Goal: Task Accomplishment & Management: Manage account settings

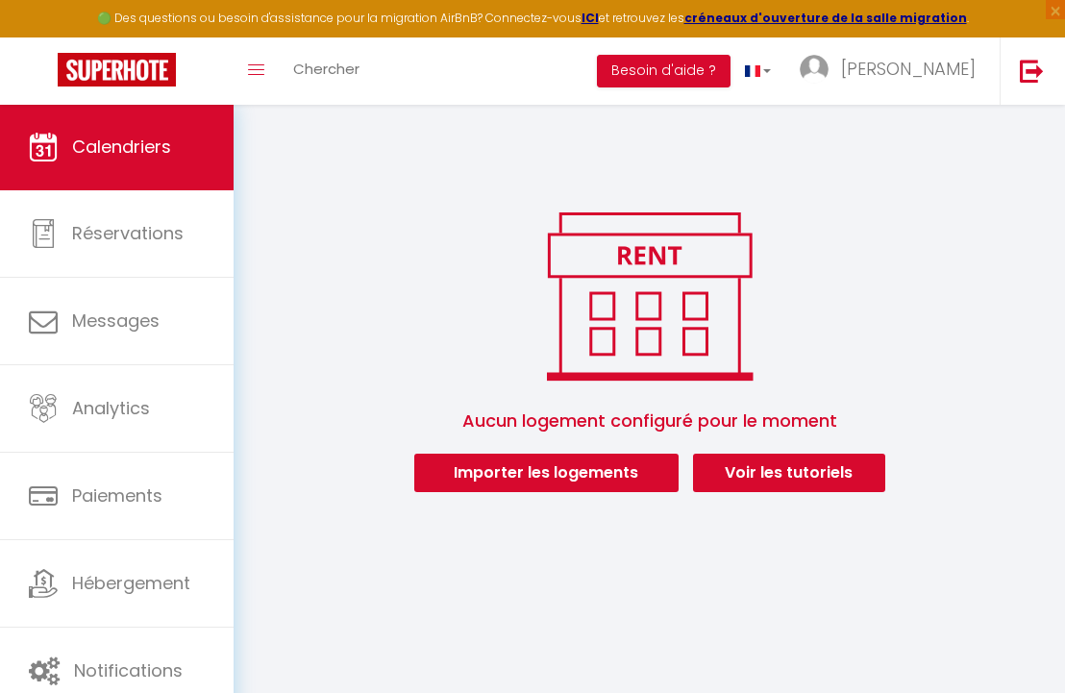
click at [491, 478] on button "Importer les logements" at bounding box center [546, 473] width 264 height 38
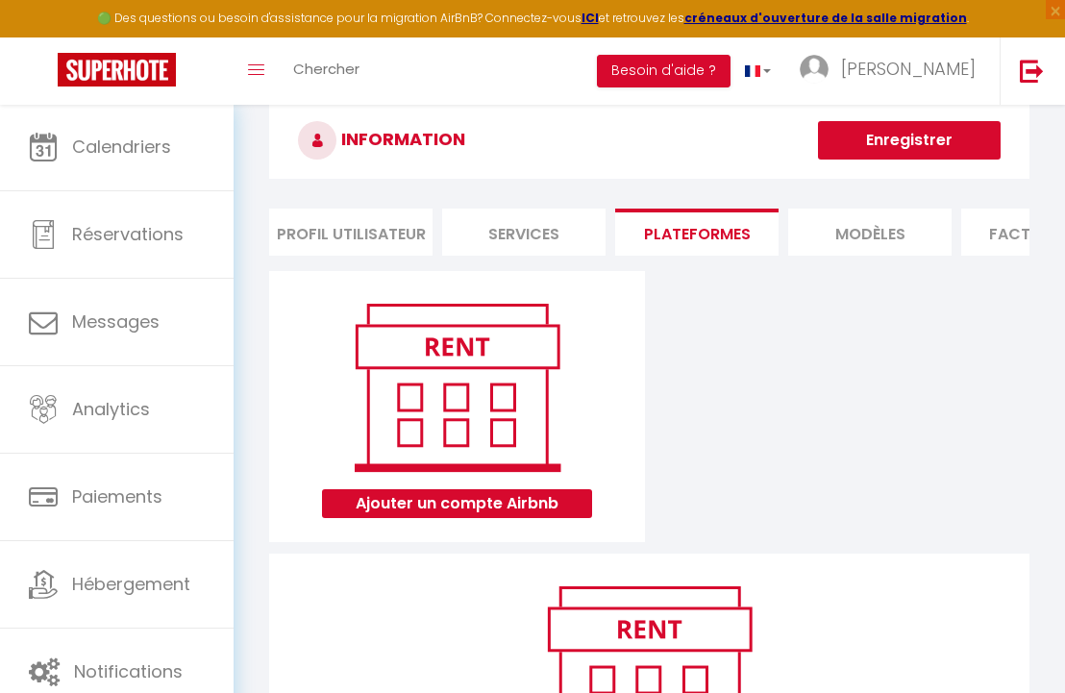
scroll to position [34, 0]
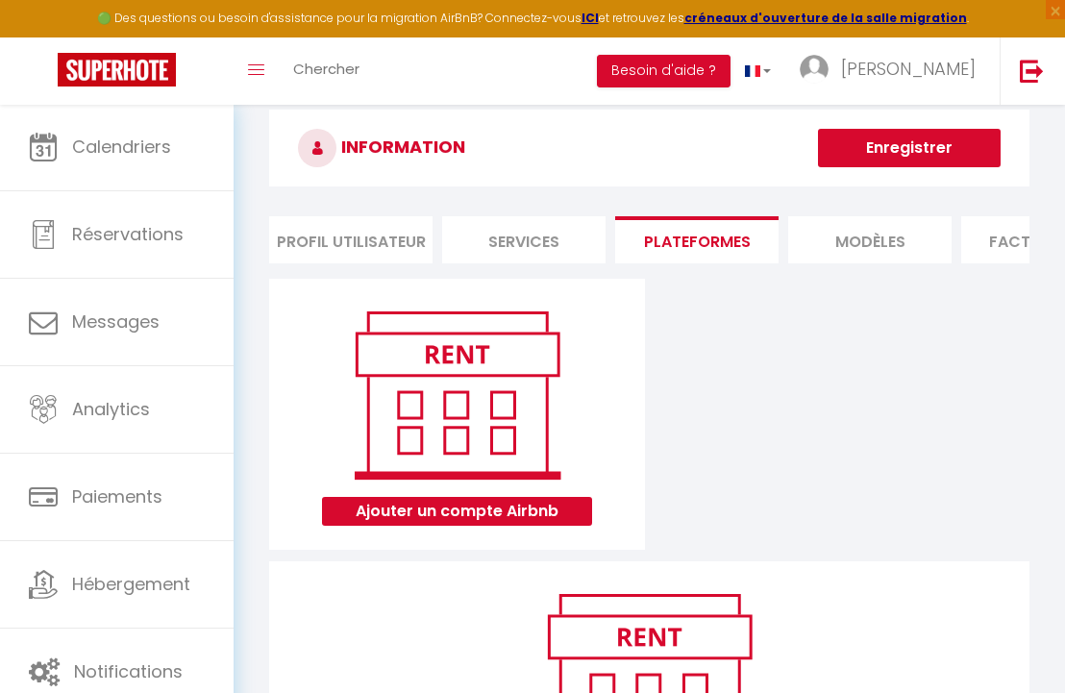
click at [525, 516] on button "Ajouter un compte Airbnb" at bounding box center [457, 511] width 270 height 29
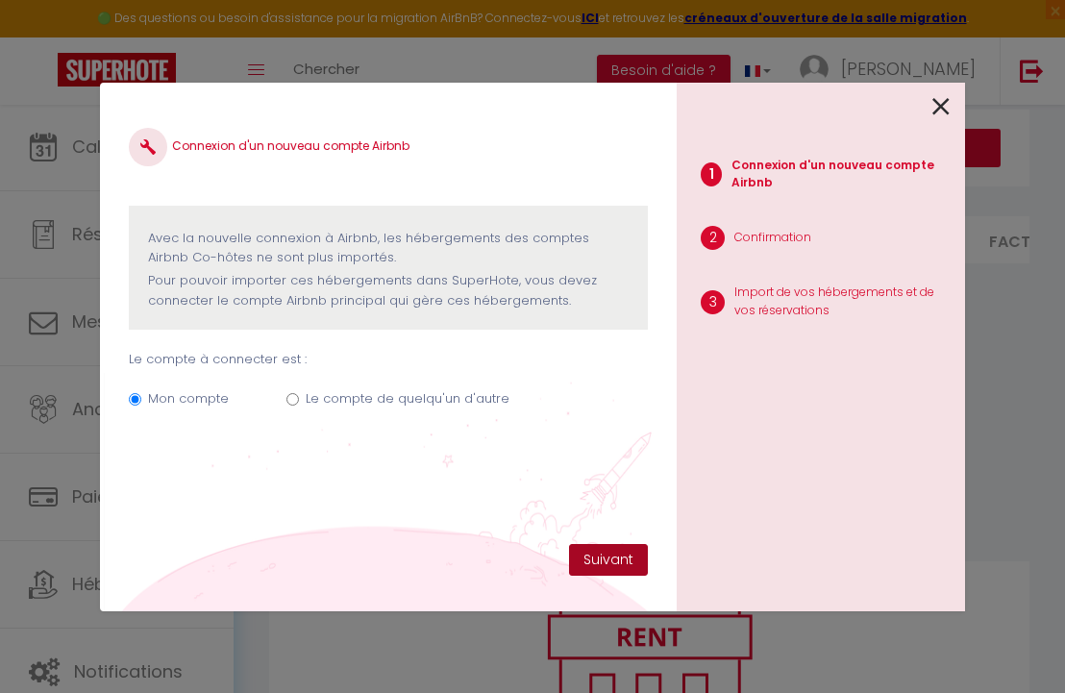
click at [603, 554] on button "Suivant" at bounding box center [608, 560] width 79 height 33
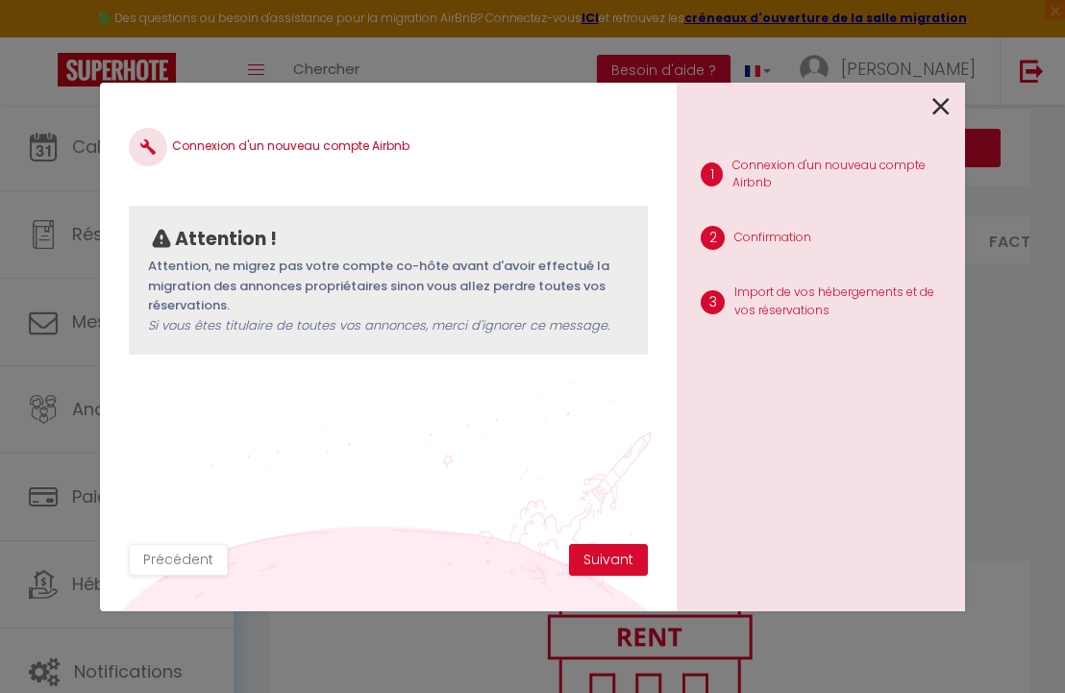
click at [938, 107] on icon at bounding box center [940, 106] width 17 height 29
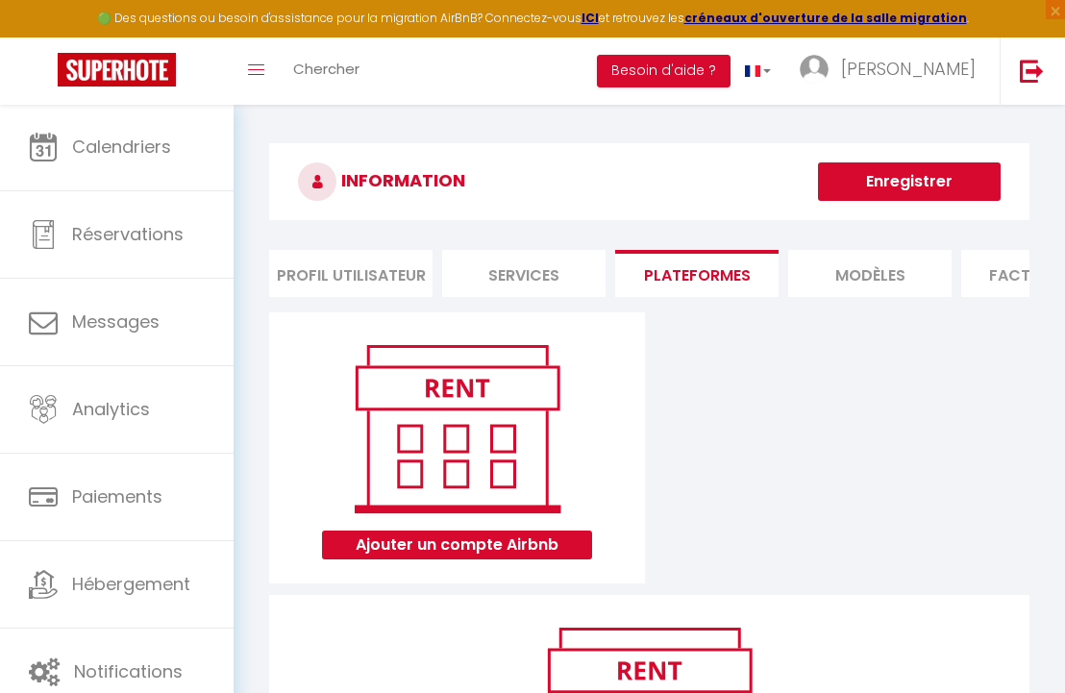
scroll to position [0, 0]
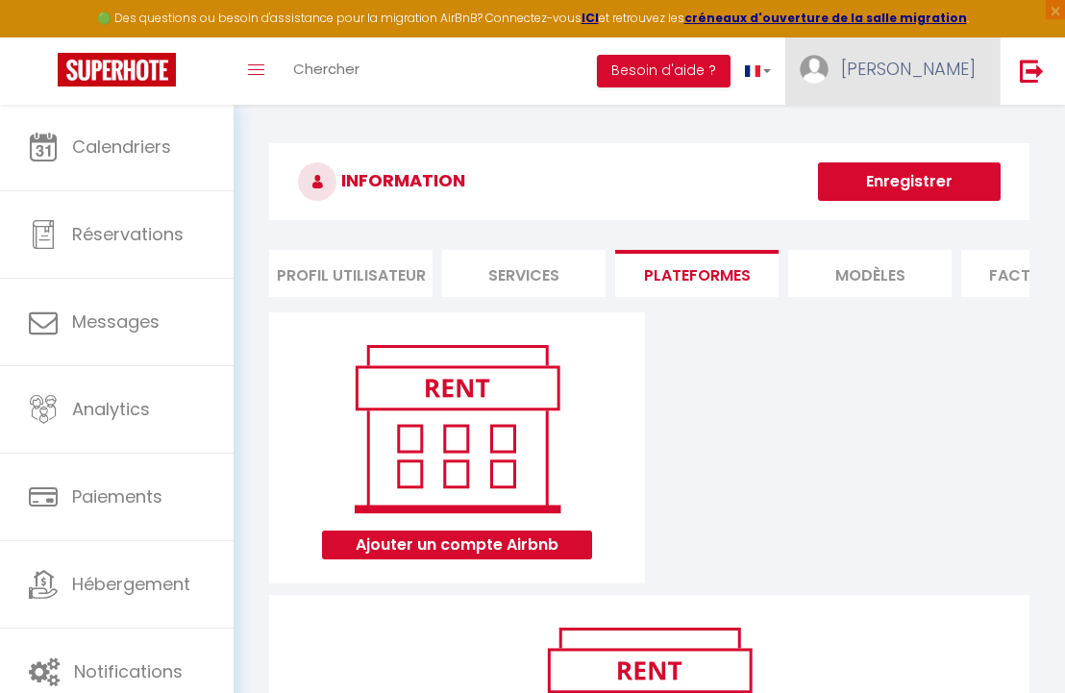
click at [968, 72] on span "[PERSON_NAME]" at bounding box center [908, 69] width 135 height 24
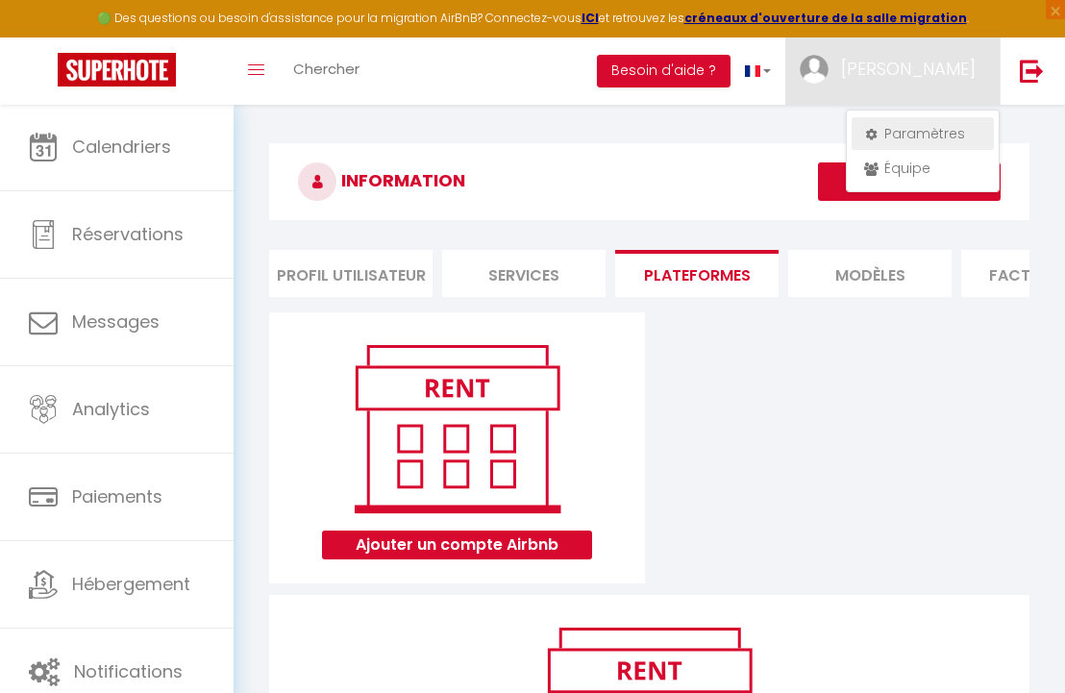
click at [938, 135] on link "Paramètres" at bounding box center [922, 133] width 142 height 33
click at [950, 128] on link "Paramètres" at bounding box center [922, 133] width 142 height 33
click at [917, 131] on link "Paramètres" at bounding box center [922, 133] width 142 height 33
click at [872, 131] on icon at bounding box center [870, 134] width 13 height 13
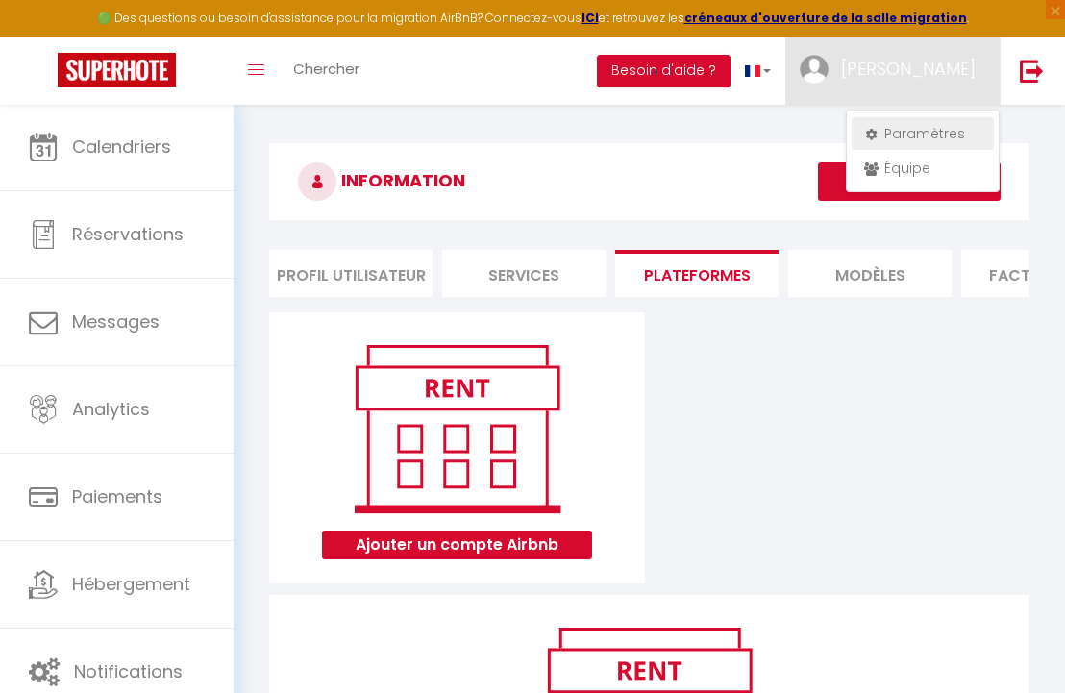
click at [869, 135] on icon at bounding box center [870, 134] width 13 height 13
click at [915, 132] on link "Paramètres" at bounding box center [922, 133] width 142 height 33
click at [431, 182] on h3 "INFORMATION" at bounding box center [649, 181] width 760 height 77
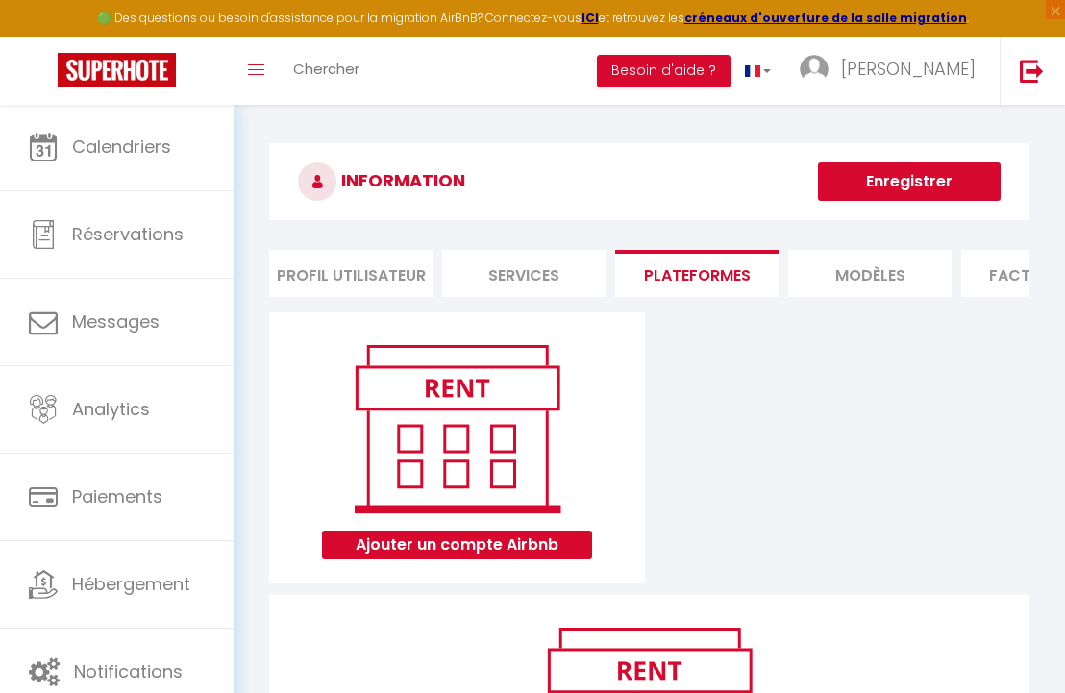
click at [399, 263] on li "Profil Utilisateur" at bounding box center [350, 273] width 163 height 47
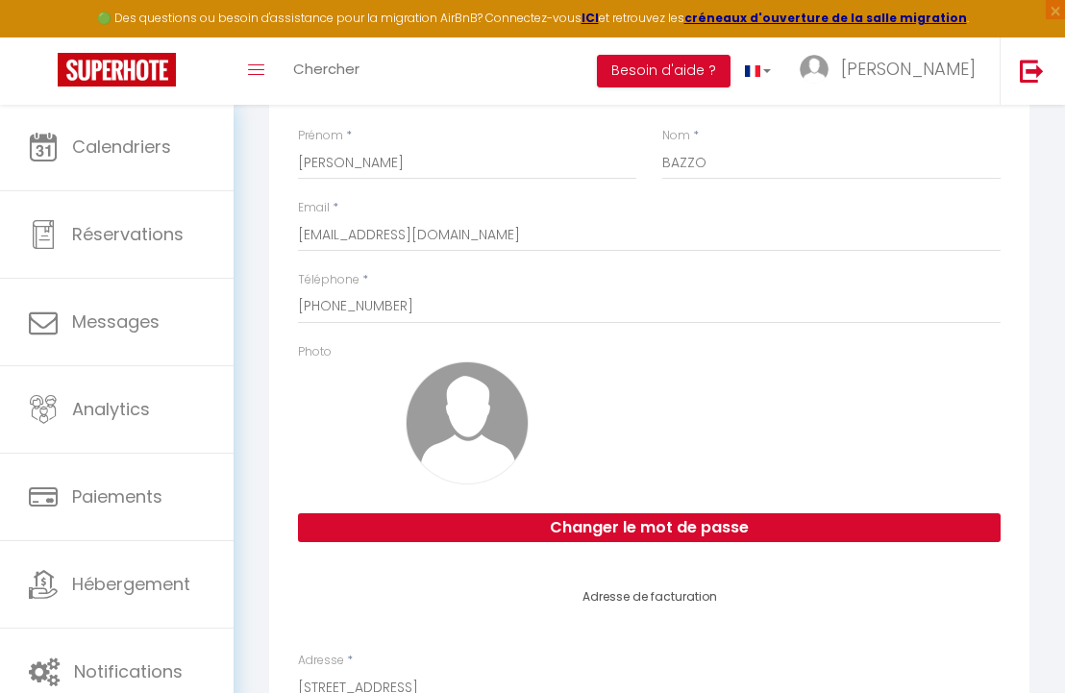
scroll to position [275, 0]
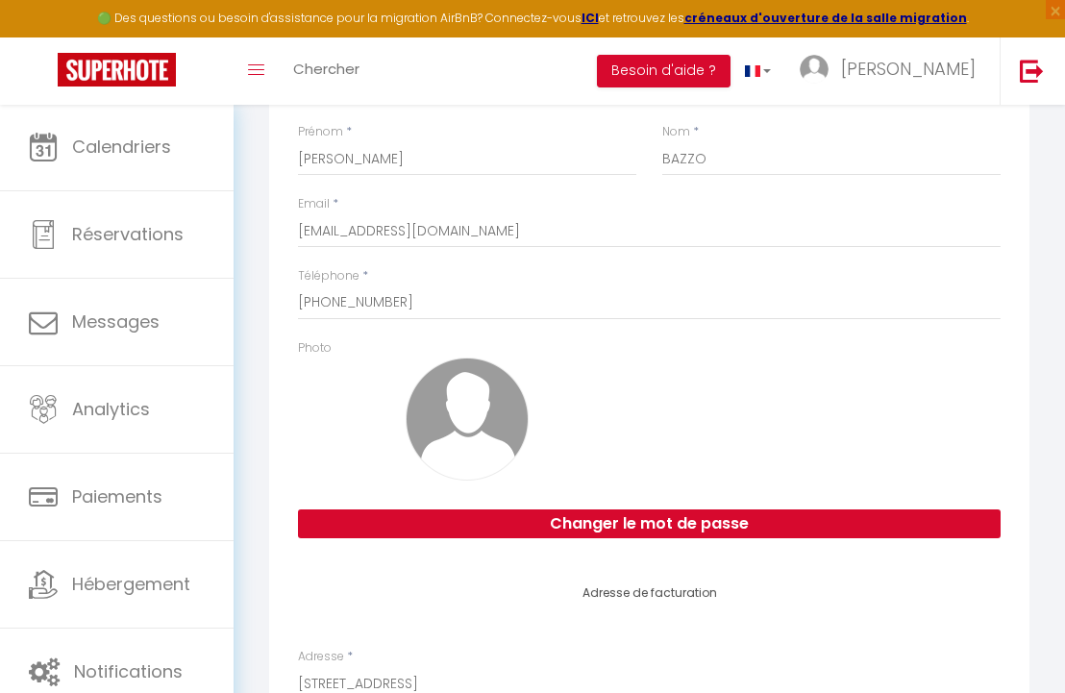
click at [625, 512] on button "Changer le mot de passe" at bounding box center [649, 523] width 703 height 29
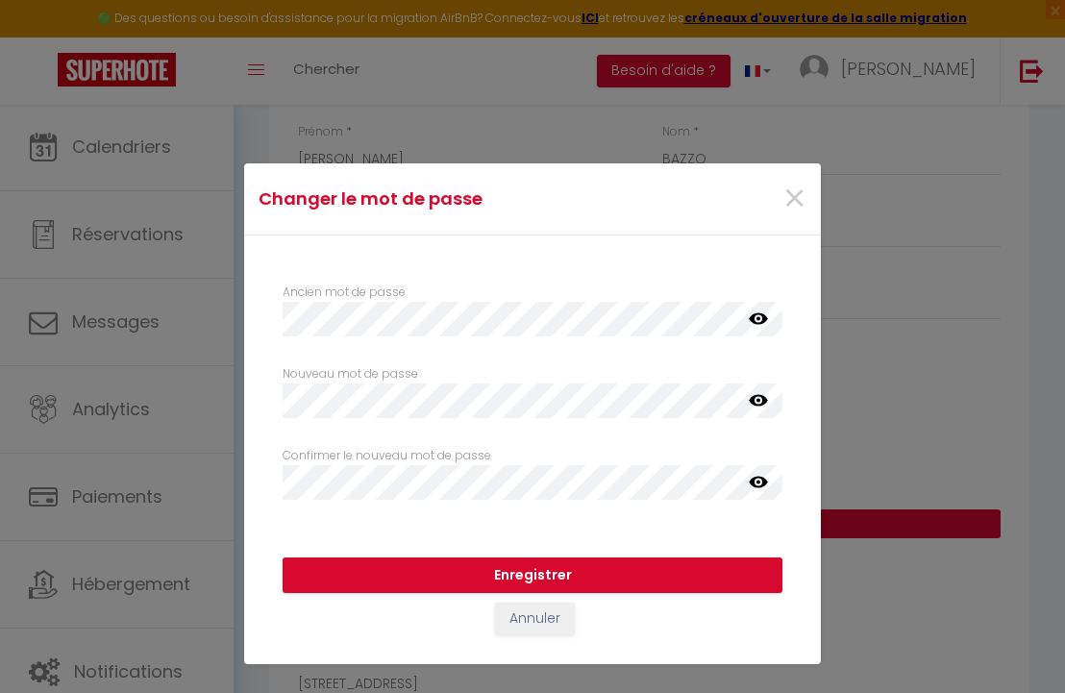
click at [420, 301] on div "Ancien mot de passe false Nouveau mot de passe Votre mot de passe doit comporte…" at bounding box center [533, 377] width 500 height 245
click at [707, 446] on div "Ancien mot de passe false Nouveau mot de passe Votre mot de passe doit comporte…" at bounding box center [533, 377] width 500 height 245
click at [763, 403] on icon at bounding box center [758, 401] width 19 height 12
click at [209, 392] on div "Changer le mot de passe × Ancien mot de passe false Nouveau mot de passe Votre …" at bounding box center [532, 346] width 1065 height 693
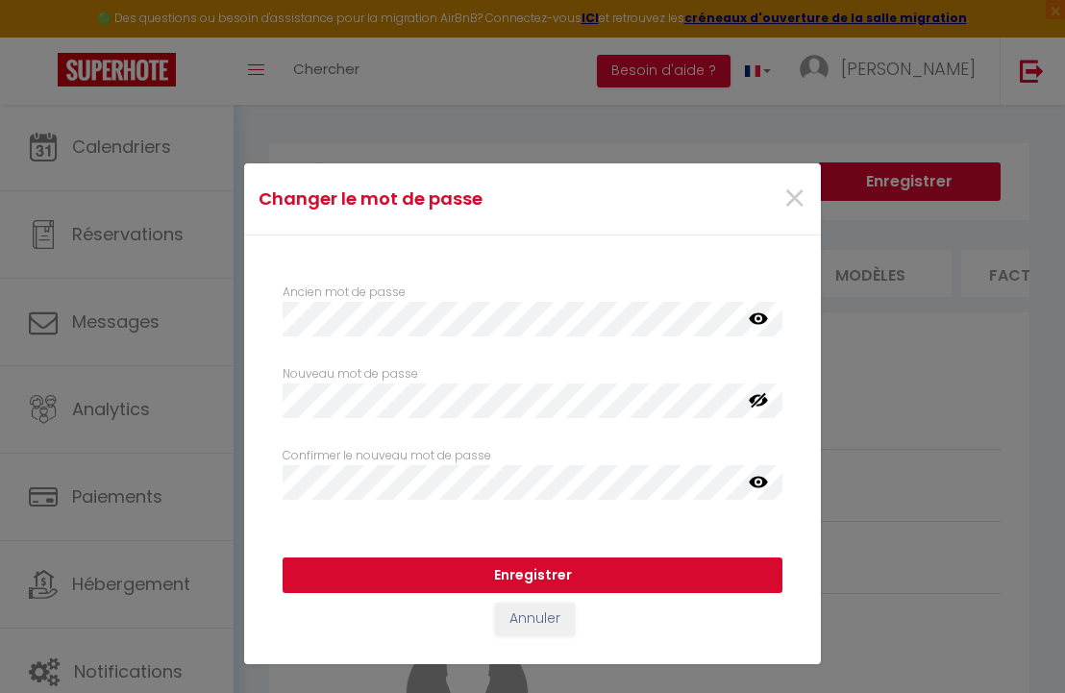
click at [654, 581] on button "Enregistrer" at bounding box center [533, 575] width 500 height 37
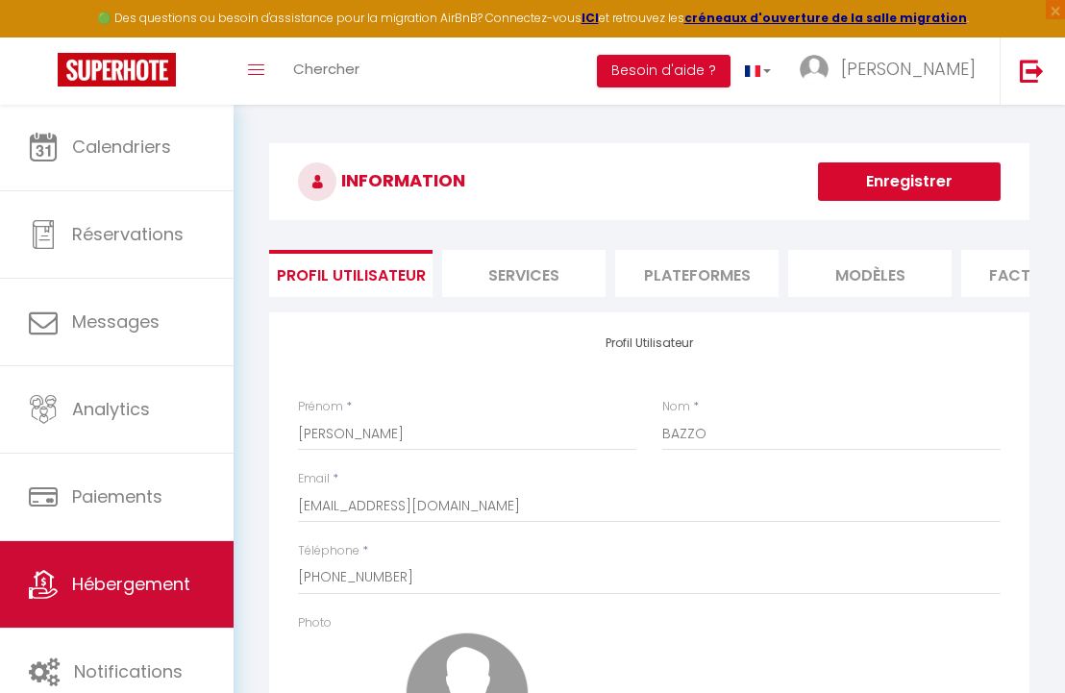
click at [209, 590] on link "Hébergement" at bounding box center [117, 584] width 234 height 86
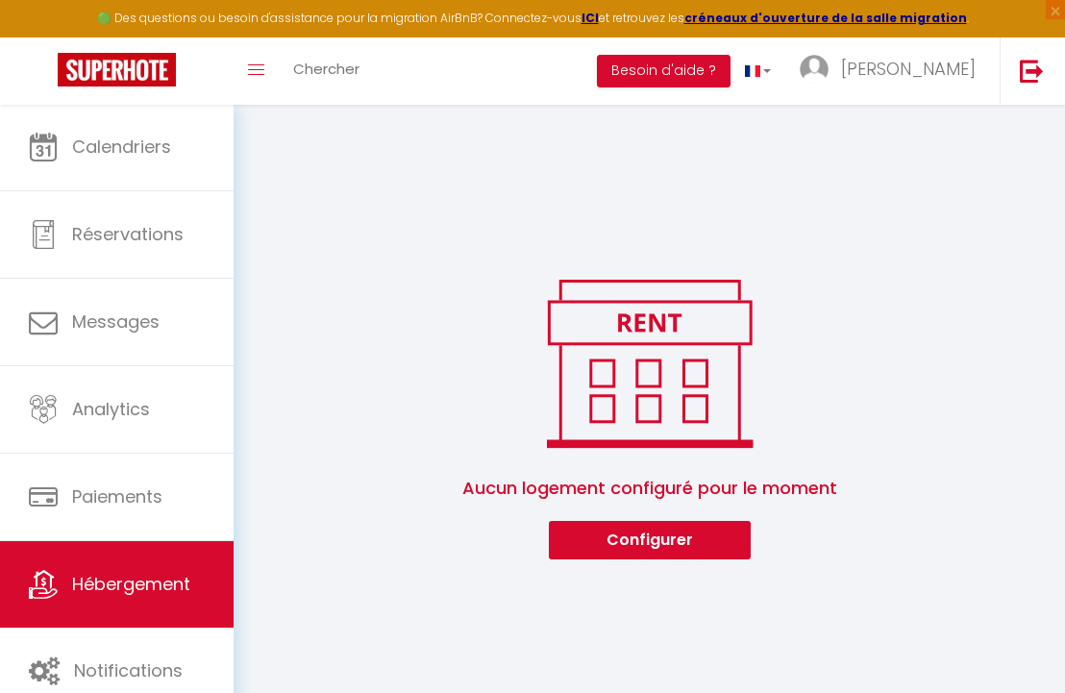
click at [666, 548] on button "Configurer" at bounding box center [650, 540] width 202 height 38
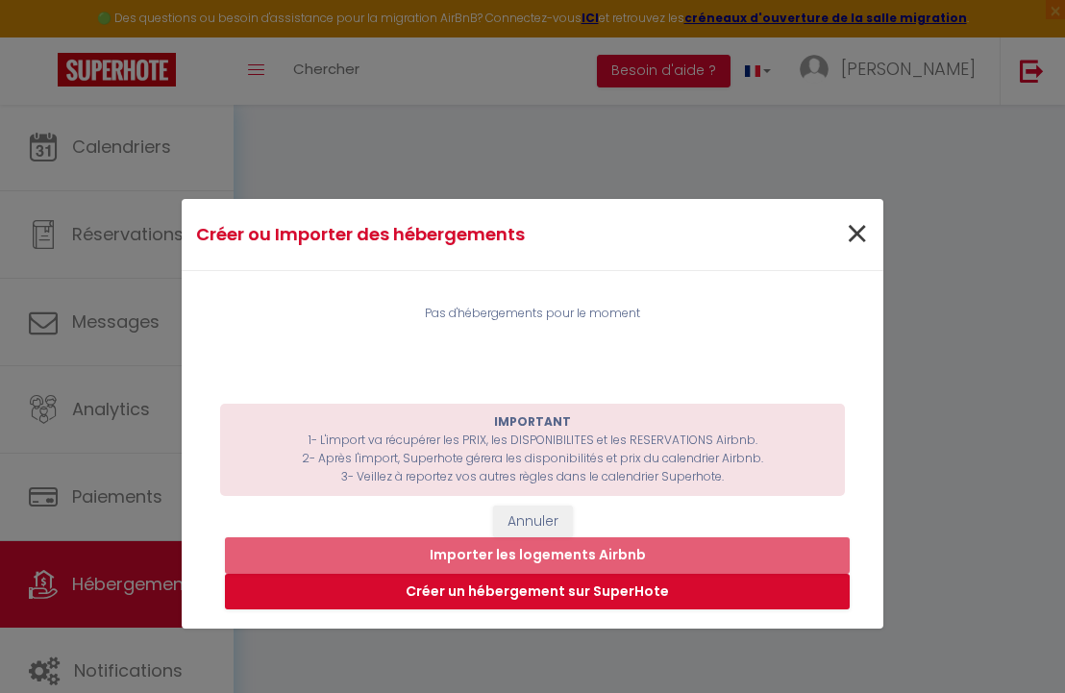
click at [853, 235] on span "×" at bounding box center [857, 235] width 24 height 58
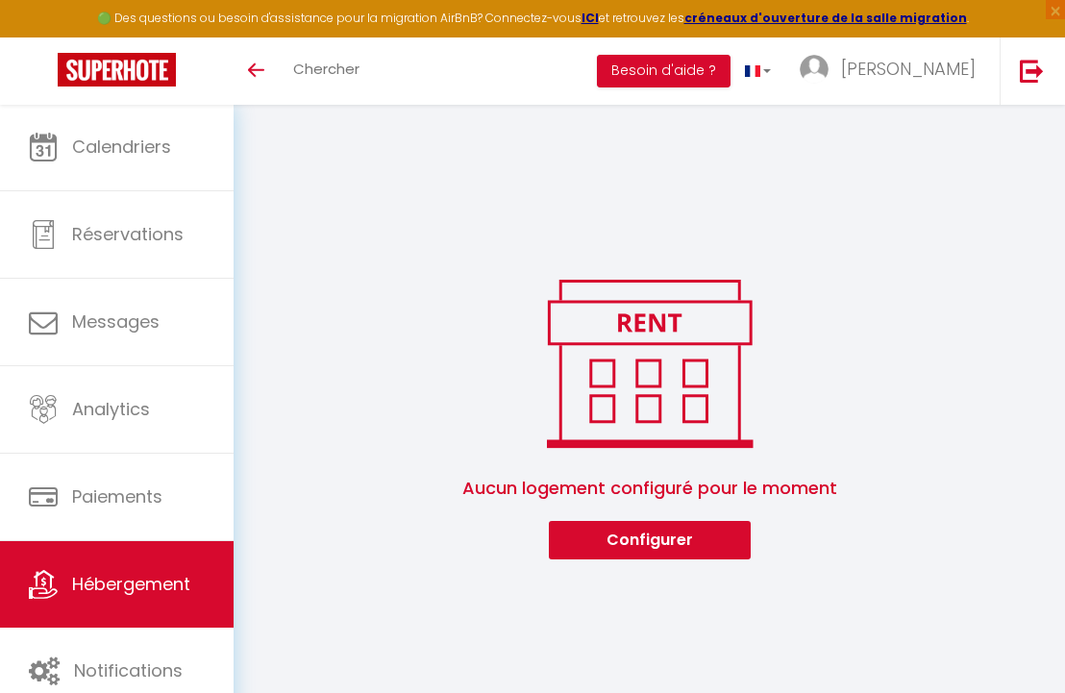
click at [165, 578] on span "Hébergement" at bounding box center [131, 584] width 118 height 24
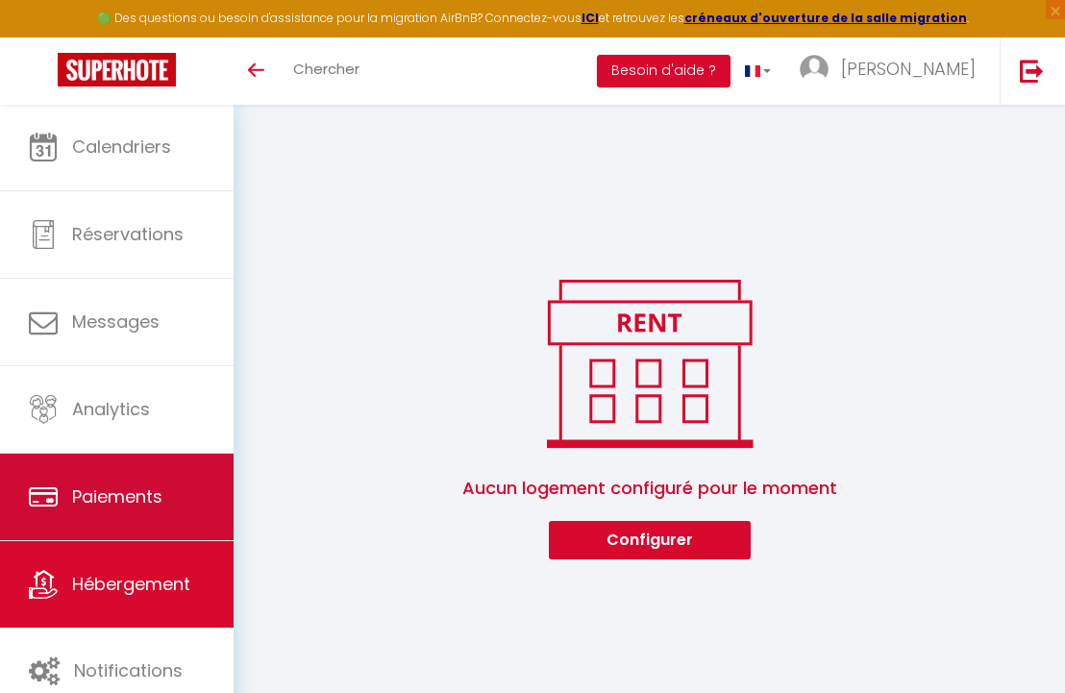
click at [162, 500] on span "Paiements" at bounding box center [117, 496] width 90 height 24
select select "2"
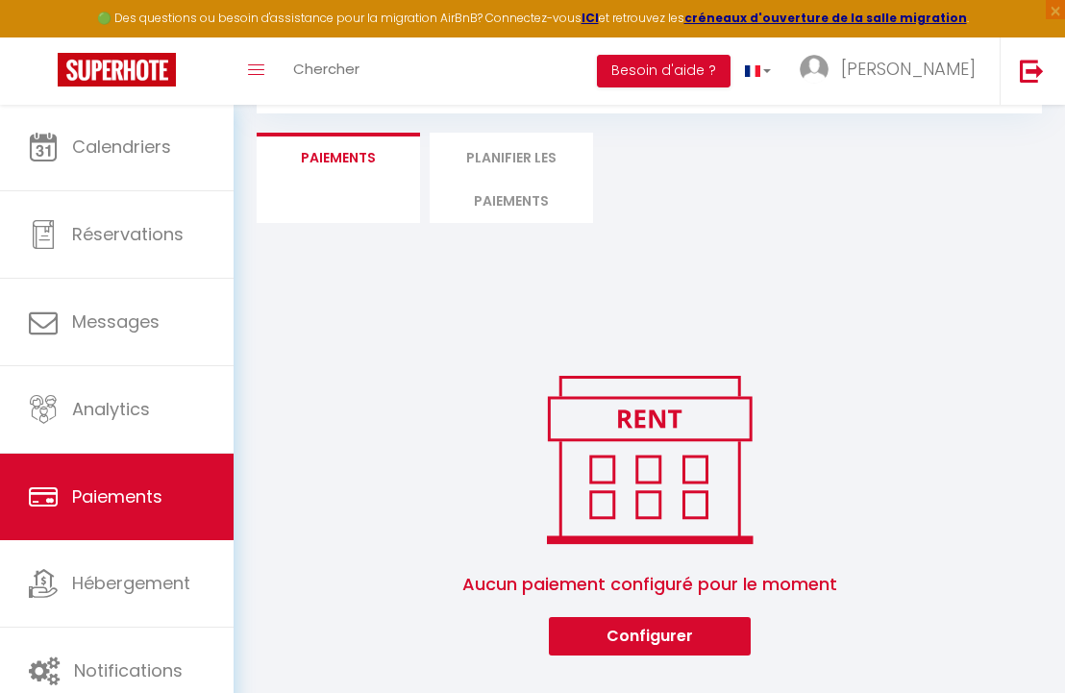
scroll to position [104, 0]
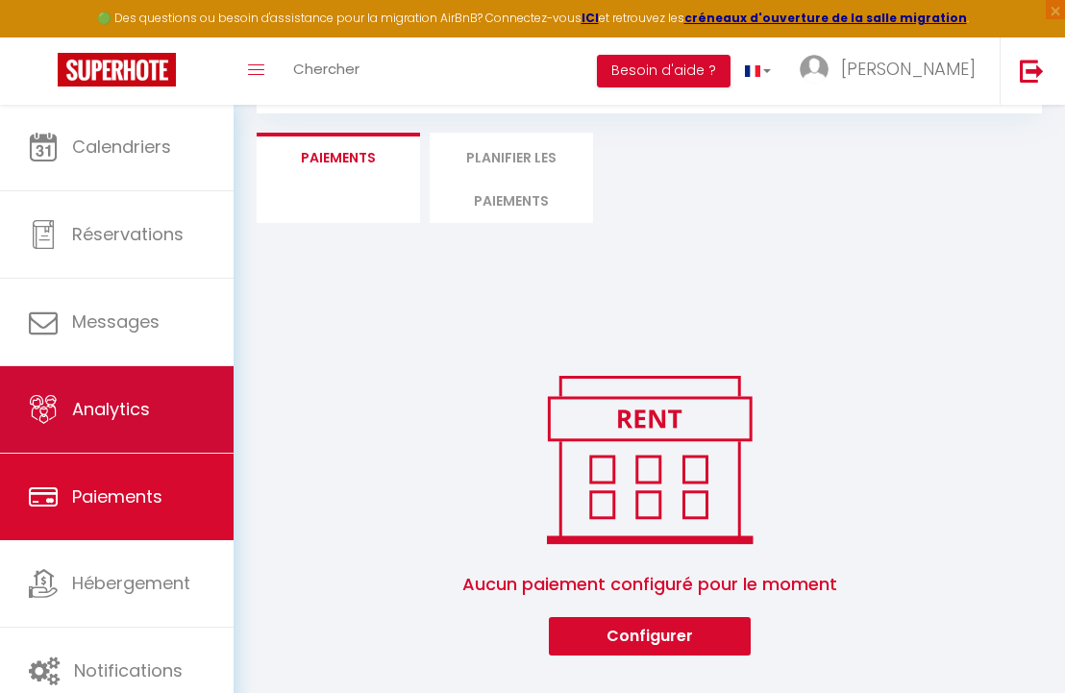
click at [163, 413] on link "Analytics" at bounding box center [117, 409] width 234 height 86
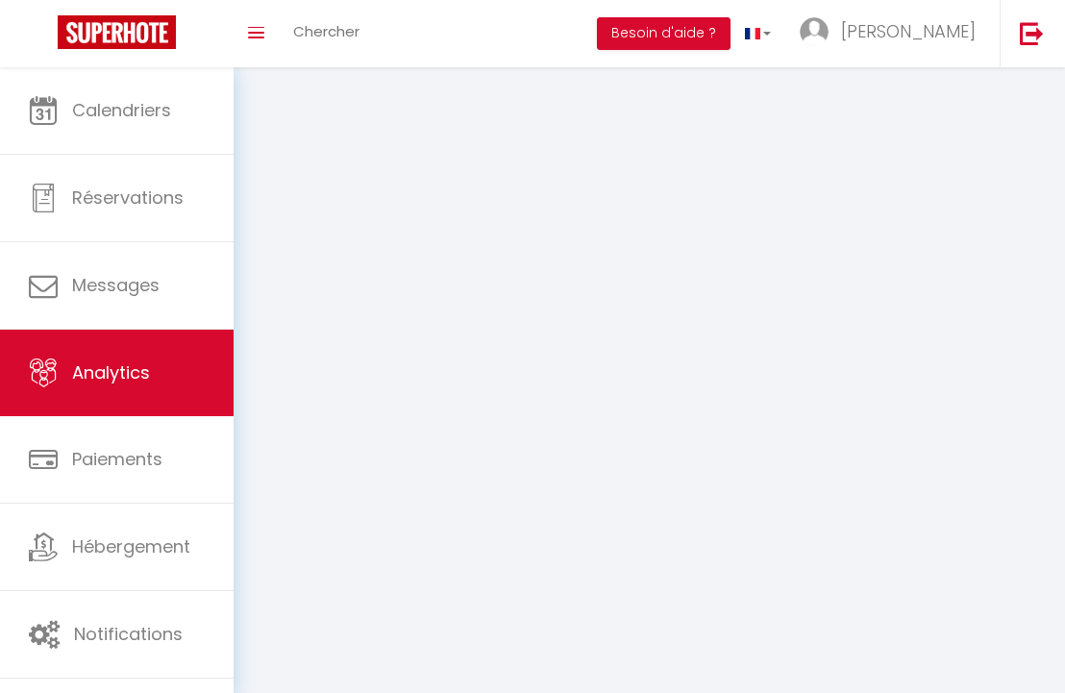
select select "2025"
select select "9"
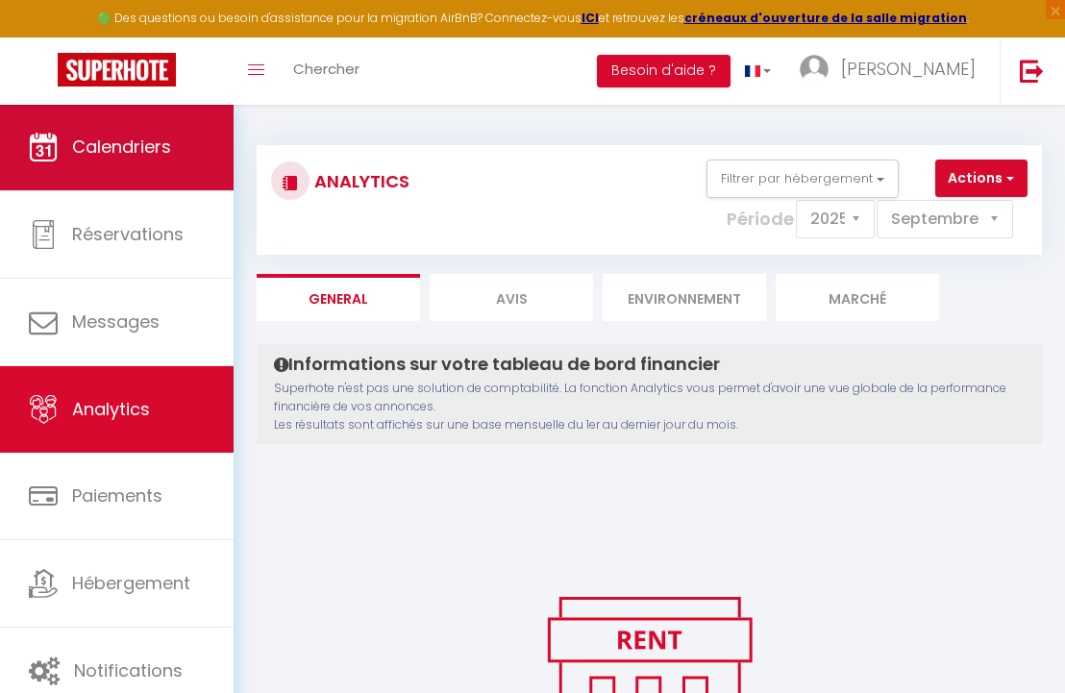
click at [163, 167] on link "Calendriers" at bounding box center [117, 147] width 234 height 86
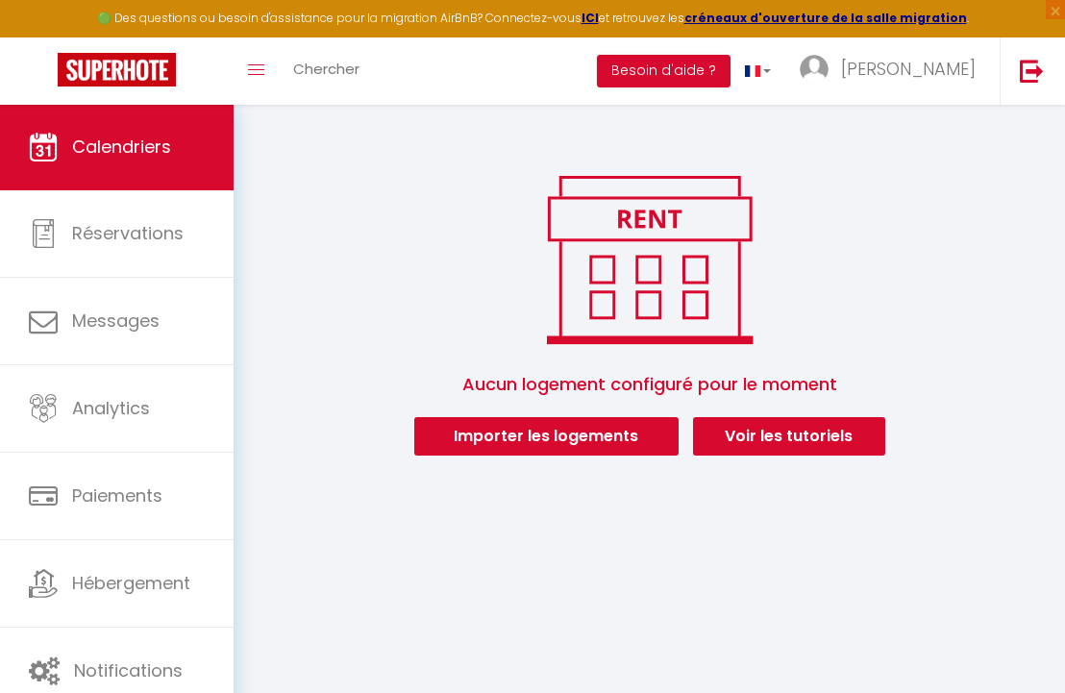
scroll to position [104, 0]
click at [781, 445] on link "Voir les tutoriels" at bounding box center [789, 436] width 192 height 38
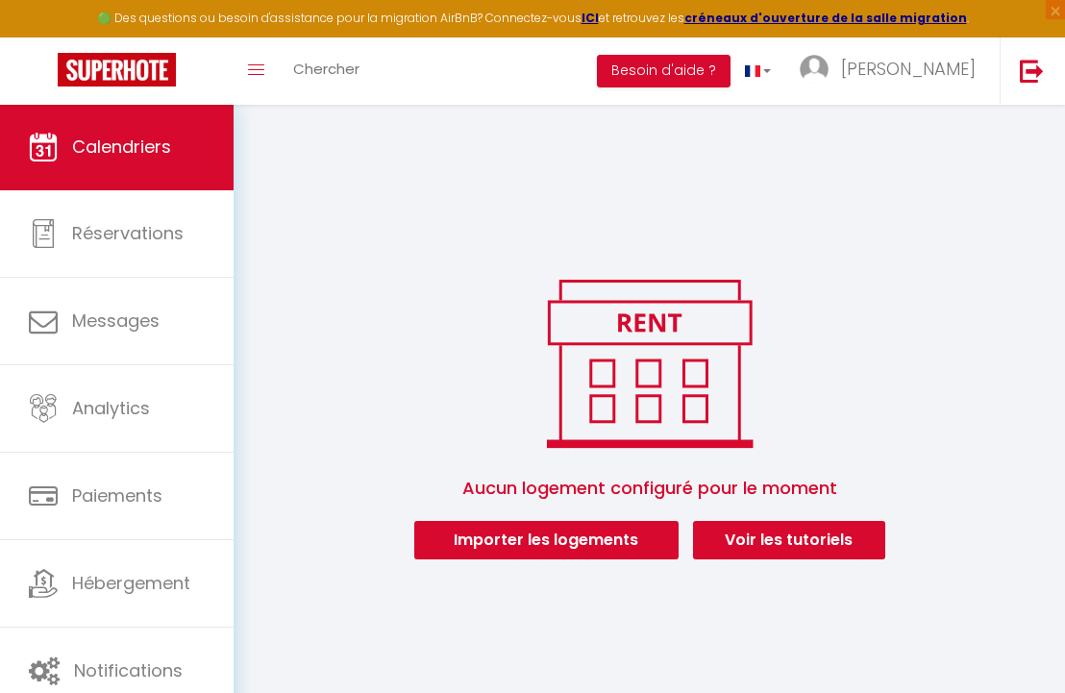
scroll to position [0, 0]
click at [1027, 82] on link at bounding box center [1030, 70] width 63 height 67
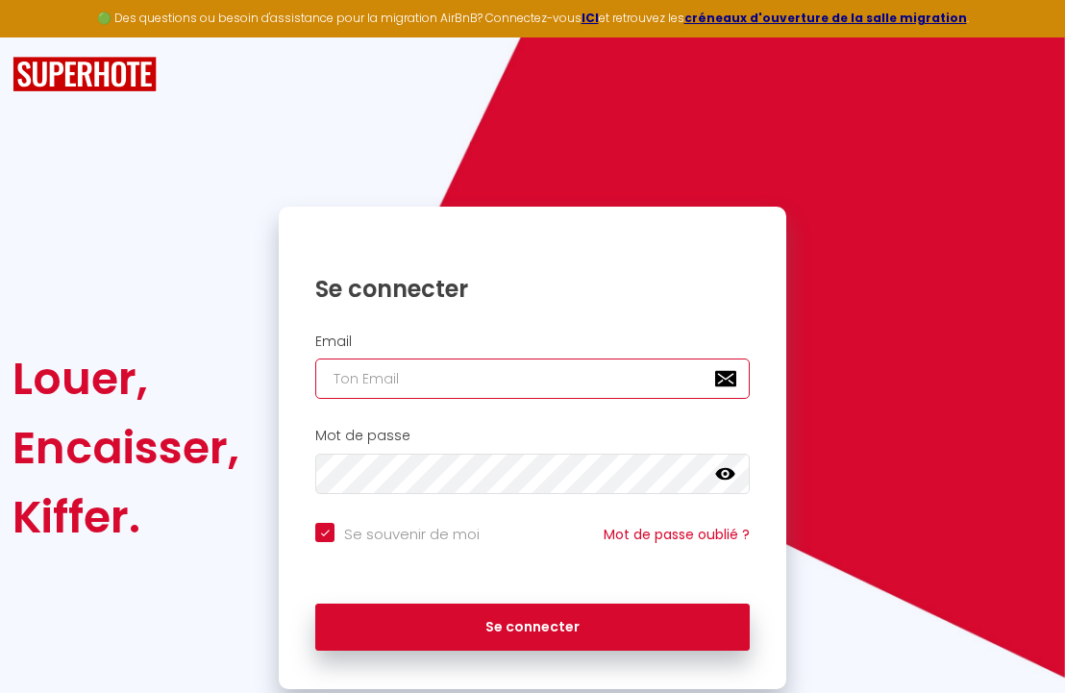
type input "[EMAIL_ADDRESS][DOMAIN_NAME]"
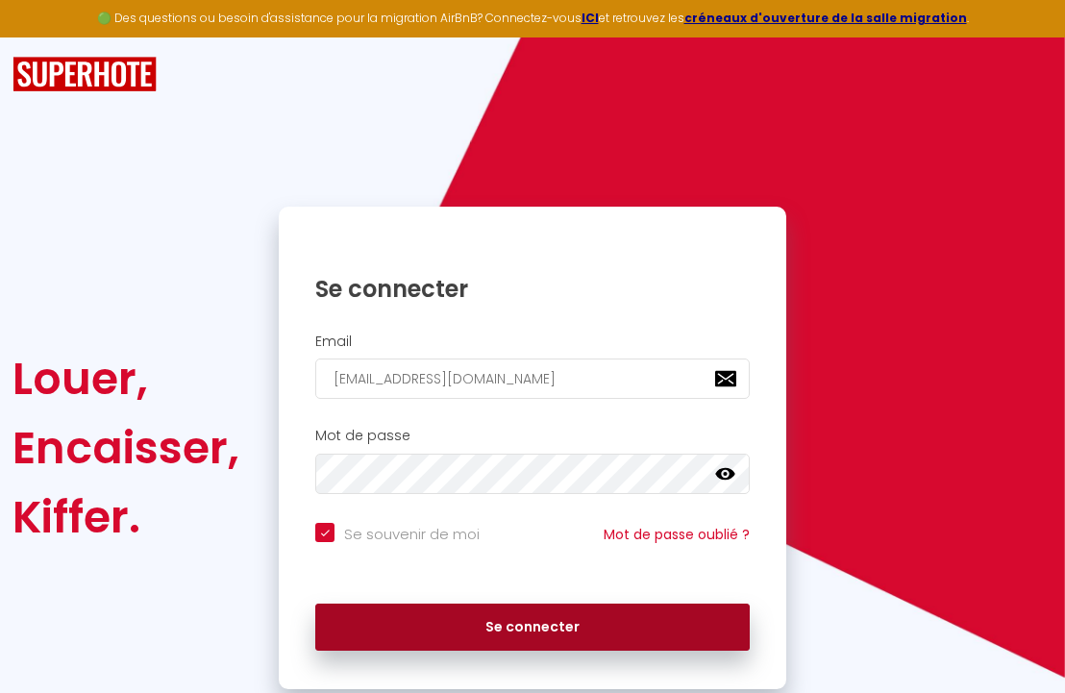
click at [658, 614] on button "Se connecter" at bounding box center [532, 628] width 434 height 48
checkbox input "true"
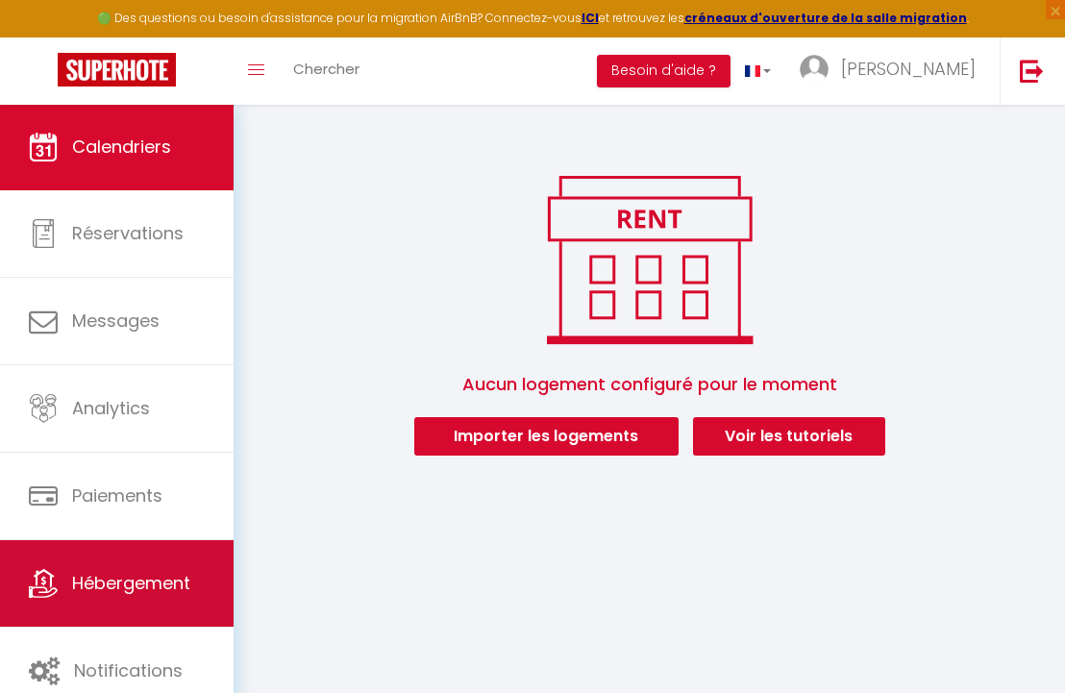
scroll to position [104, 0]
click at [130, 615] on link "Hébergement" at bounding box center [117, 583] width 234 height 86
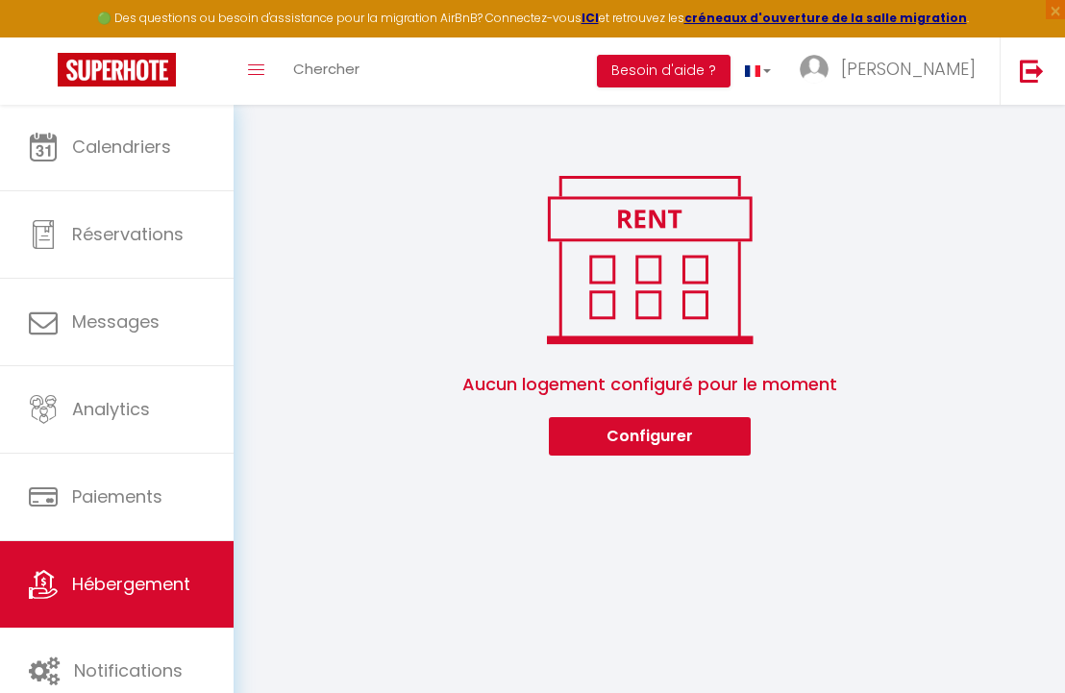
scroll to position [104, 0]
click at [629, 440] on button "Configurer" at bounding box center [650, 436] width 202 height 38
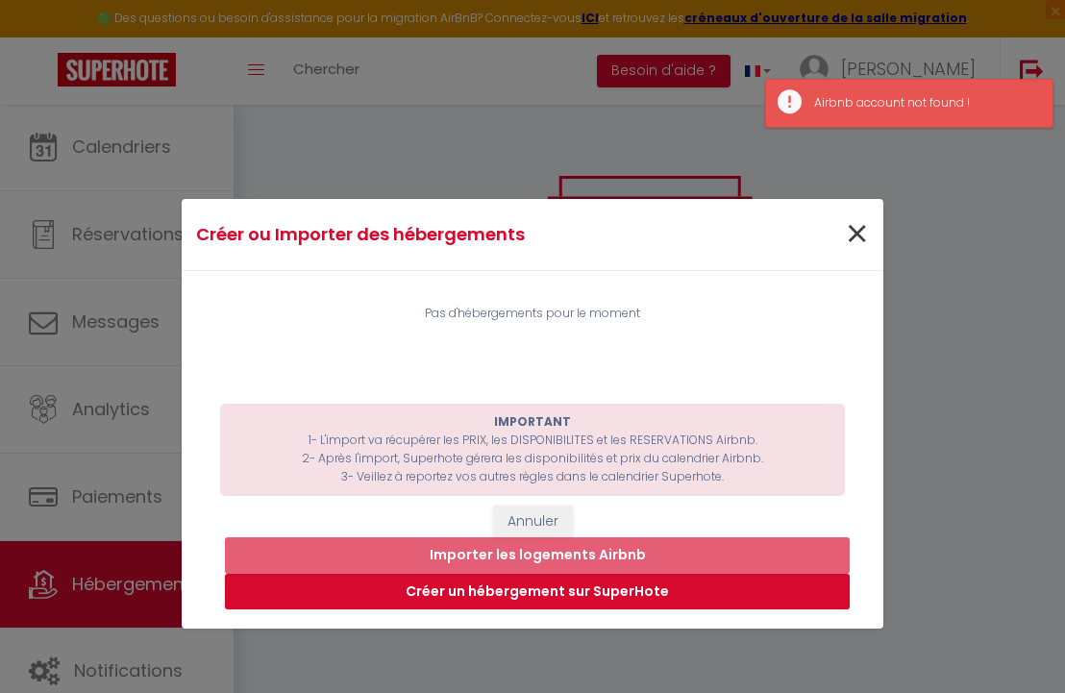
click at [857, 226] on span "×" at bounding box center [857, 235] width 24 height 58
